Goal: Task Accomplishment & Management: Manage account settings

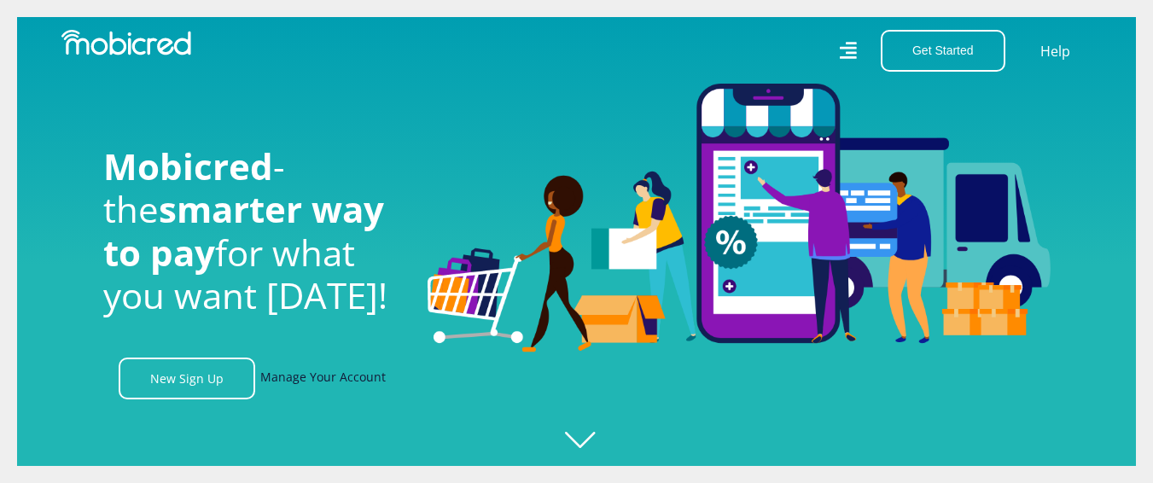
click at [355, 385] on link "Manage Your Account" at bounding box center [322, 378] width 125 height 42
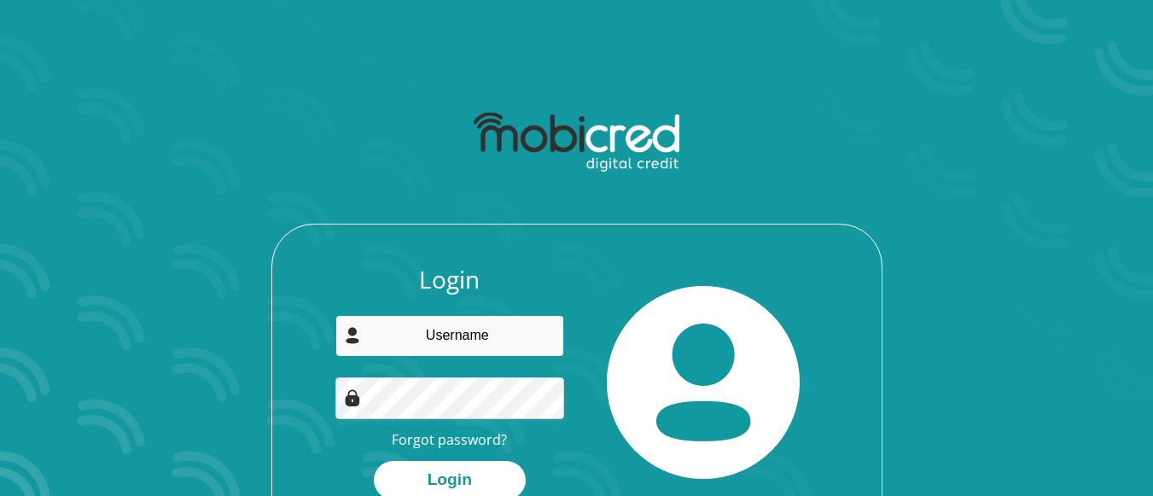
click at [418, 327] on input "email" at bounding box center [449, 336] width 229 height 42
type input "[EMAIL_ADDRESS][DOMAIN_NAME]"
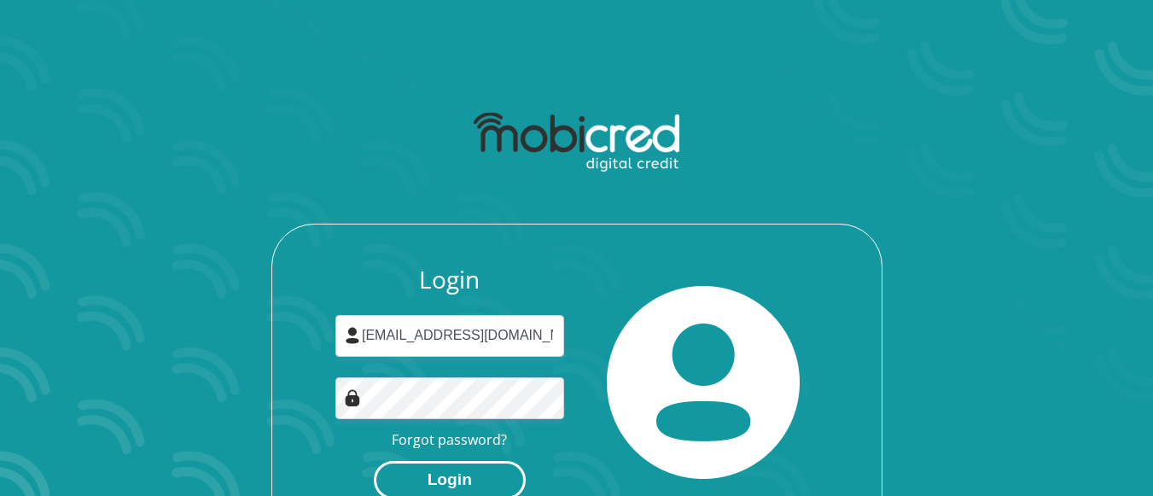
click at [462, 473] on button "Login" at bounding box center [450, 480] width 152 height 38
